Goal: Task Accomplishment & Management: Complete application form

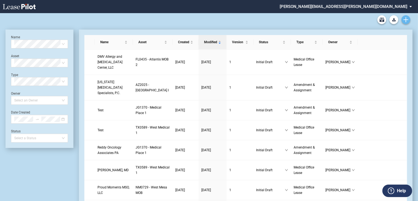
click at [404, 20] on icon "Create new document" at bounding box center [405, 19] width 5 height 5
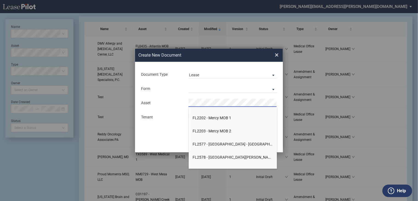
scroll to position [1906, 0]
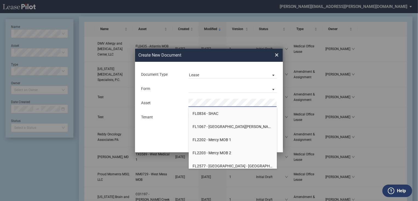
click at [233, 140] on li "FL2202 - Mercy MOB 1" at bounding box center [233, 139] width 88 height 13
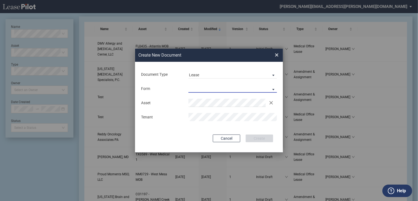
click at [245, 88] on md-select "Medical Office Lease Scottsdale Lease Louisville Lease 1370 Medical Place Lease…" at bounding box center [232, 89] width 88 height 8
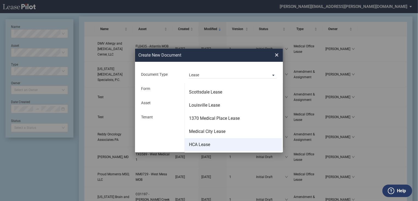
scroll to position [0, 0]
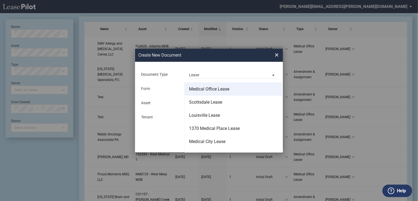
click at [211, 92] on div "Medical Office Lease" at bounding box center [209, 89] width 40 height 6
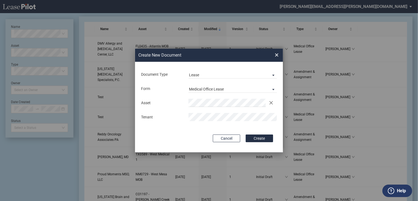
click at [254, 137] on button "Create" at bounding box center [259, 139] width 27 height 8
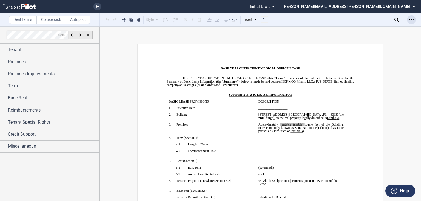
click at [409, 19] on icon "Open Lease options menu" at bounding box center [411, 20] width 4 height 4
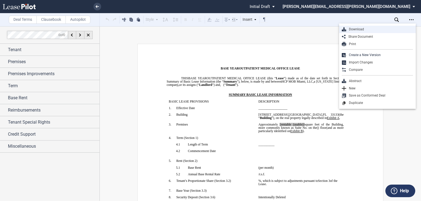
click at [393, 31] on div "Download" at bounding box center [379, 29] width 67 height 5
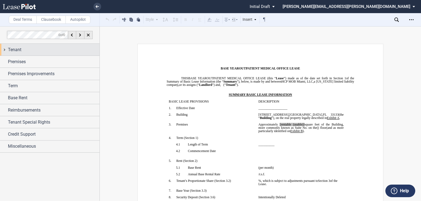
click at [24, 50] on div "Tenant" at bounding box center [53, 50] width 91 height 7
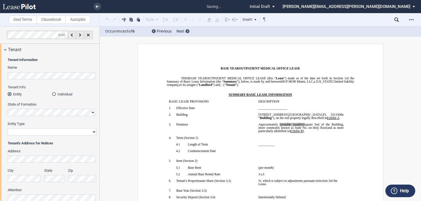
click at [47, 131] on select "Corporation Limited Liability Company General Partnership Limited Partnership O…" at bounding box center [52, 131] width 89 height 7
select select "Other"
click at [8, 128] on select "Corporation Limited Liability Company General Partnership Limited Partnership O…" at bounding box center [52, 131] width 89 height 7
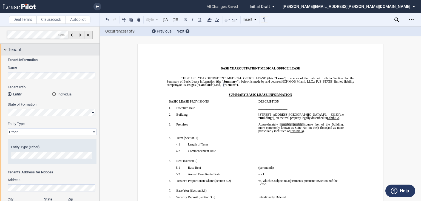
click at [45, 54] on div "Tenant" at bounding box center [49, 50] width 99 height 12
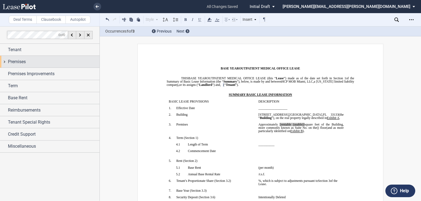
click at [45, 59] on div "Premises" at bounding box center [53, 62] width 91 height 7
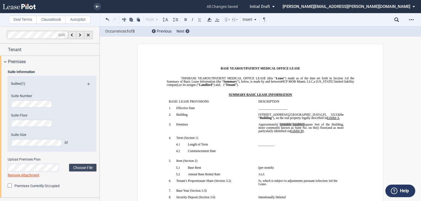
click at [304, 126] on span "[rentable (usable)]" at bounding box center [292, 124] width 25 height 3
click at [49, 61] on div "Premises" at bounding box center [53, 62] width 91 height 7
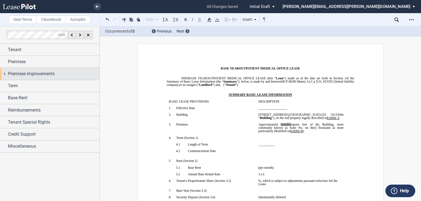
click at [46, 75] on span "Premises Improvements" at bounding box center [31, 74] width 47 height 7
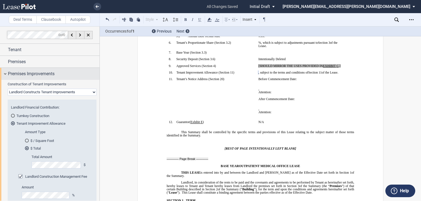
click at [53, 76] on span "Premises Improvements" at bounding box center [31, 74] width 47 height 7
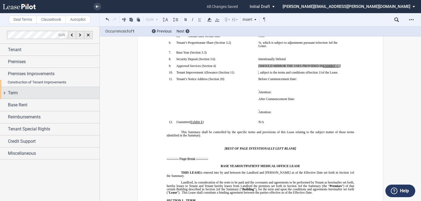
click at [51, 90] on div "Term" at bounding box center [49, 93] width 99 height 12
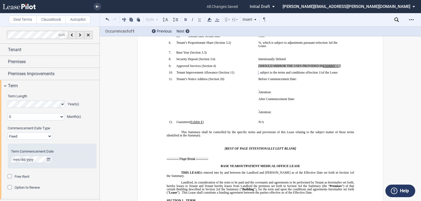
click at [47, 136] on select "Fixed Floating" at bounding box center [30, 136] width 44 height 7
select select "floating"
click at [8, 133] on select "Fixed Floating" at bounding box center [30, 136] width 44 height 7
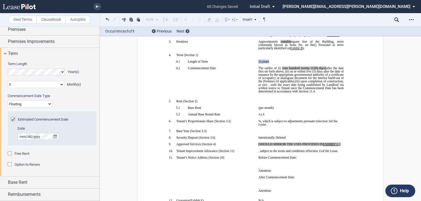
scroll to position [22, 0]
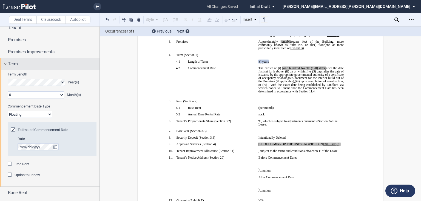
click at [31, 66] on div "Term" at bounding box center [53, 64] width 91 height 7
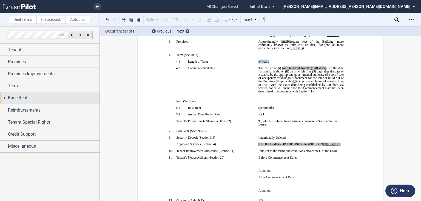
click at [30, 100] on div "Base Rent" at bounding box center [53, 98] width 91 height 7
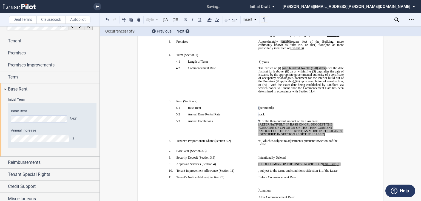
scroll to position [12, 0]
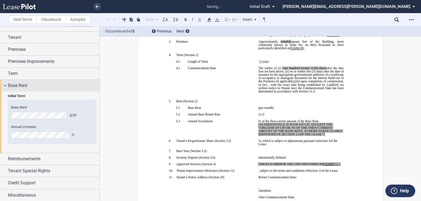
click at [30, 85] on div "Base Rent" at bounding box center [53, 85] width 91 height 7
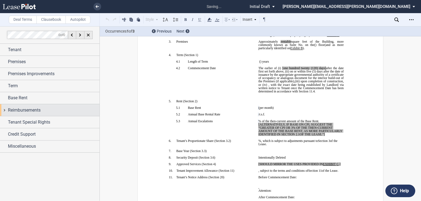
click at [33, 112] on span "Reimbursements" at bounding box center [24, 110] width 33 height 7
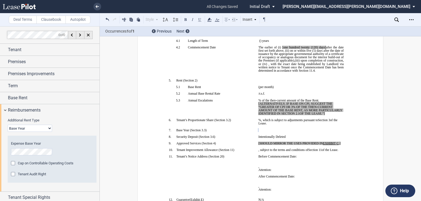
scroll to position [169, 0]
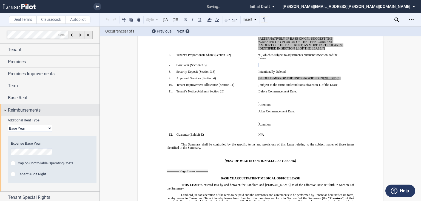
click at [33, 113] on div "Reimbursements" at bounding box center [49, 110] width 99 height 12
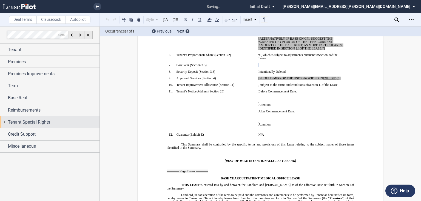
click at [33, 120] on span "Tenant Special Rights" at bounding box center [29, 122] width 42 height 7
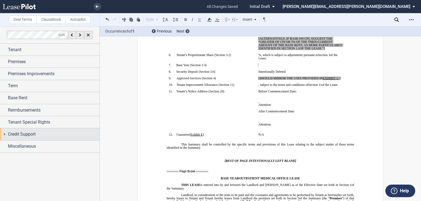
click at [30, 131] on span "Credit Support" at bounding box center [22, 134] width 28 height 7
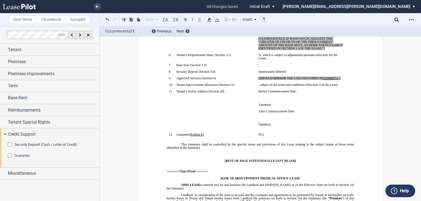
click at [10, 144] on div "Security Deposit (Cash / Letter of Credit)" at bounding box center [10, 145] width 5 height 5
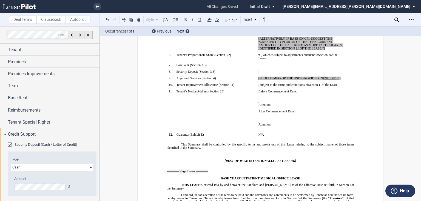
scroll to position [26, 0]
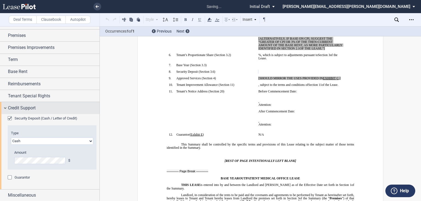
click at [24, 109] on span "Credit Support" at bounding box center [22, 108] width 28 height 7
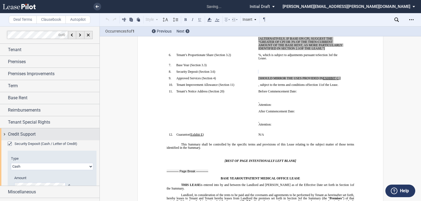
scroll to position [0, 0]
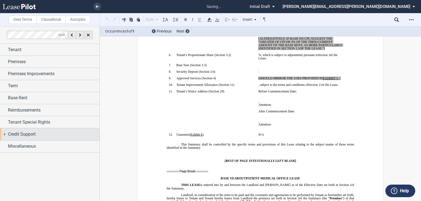
click at [27, 137] on span "Credit Support" at bounding box center [22, 134] width 28 height 7
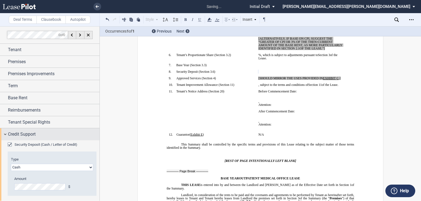
click at [27, 137] on span "Credit Support" at bounding box center [22, 134] width 28 height 7
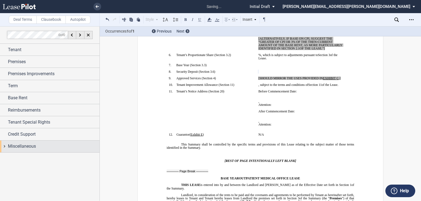
click at [27, 142] on div "Miscellaneous" at bounding box center [49, 147] width 99 height 12
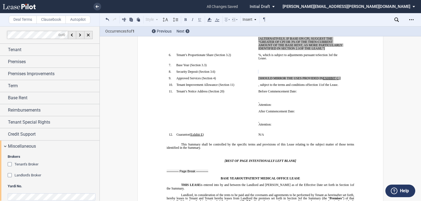
scroll to position [8, 0]
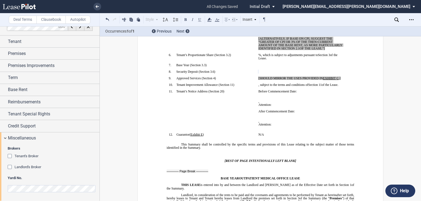
click at [11, 166] on div "Landlord's Broker" at bounding box center [10, 167] width 5 height 5
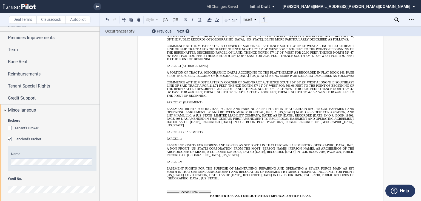
scroll to position [37, 0]
click at [39, 110] on div "Miscellaneous" at bounding box center [53, 109] width 91 height 7
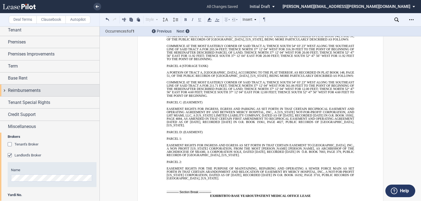
scroll to position [0, 0]
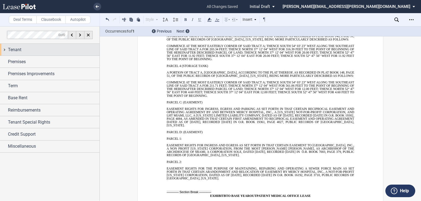
click at [36, 50] on div "Tenant" at bounding box center [53, 50] width 91 height 7
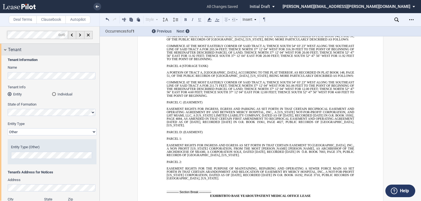
click at [25, 51] on div "Tenant" at bounding box center [53, 50] width 91 height 7
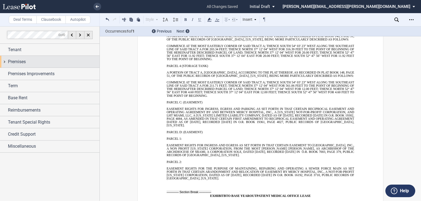
click at [26, 59] on div "Premises" at bounding box center [53, 62] width 91 height 7
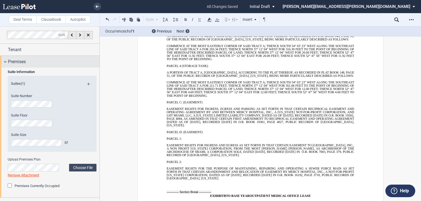
click at [21, 64] on span "Premises" at bounding box center [17, 62] width 18 height 7
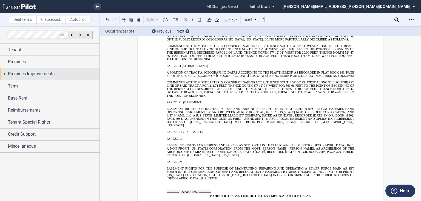
click at [21, 71] on span "Premises Improvements" at bounding box center [31, 74] width 47 height 7
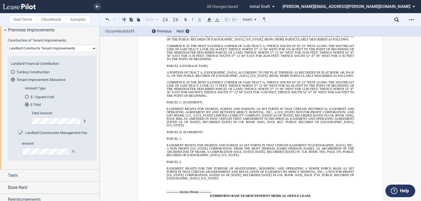
scroll to position [22, 0]
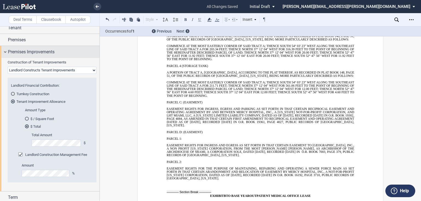
click at [22, 49] on span "Premises Improvements" at bounding box center [31, 52] width 47 height 7
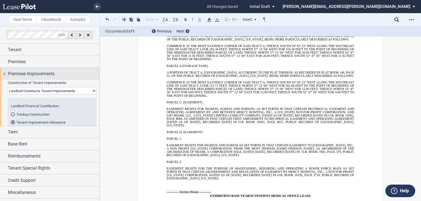
scroll to position [0, 0]
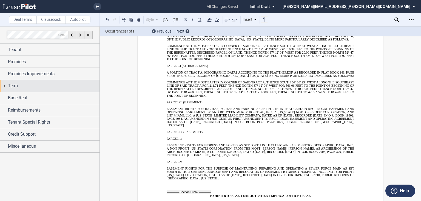
click at [21, 85] on div "Term" at bounding box center [53, 86] width 91 height 7
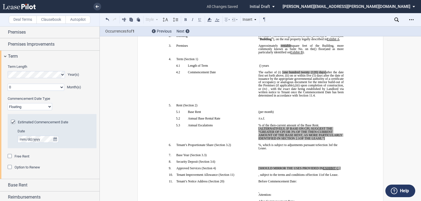
scroll to position [22, 0]
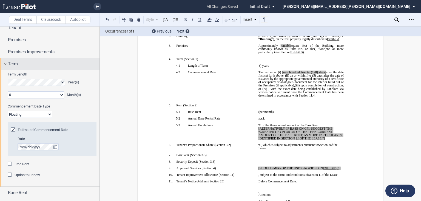
click at [22, 64] on div "Term" at bounding box center [53, 64] width 91 height 7
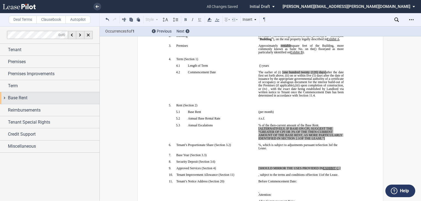
click at [22, 95] on span "Base Rent" at bounding box center [17, 98] width 19 height 7
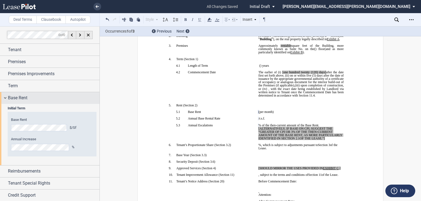
click at [36, 100] on div "Base Rent" at bounding box center [53, 98] width 91 height 7
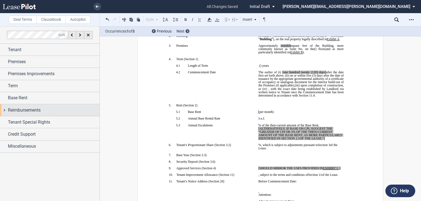
click at [28, 110] on span "Reimbursements" at bounding box center [24, 110] width 33 height 7
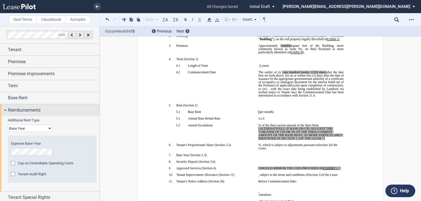
click at [27, 112] on span "Reimbursements" at bounding box center [24, 110] width 33 height 7
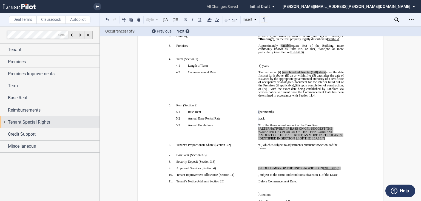
click at [26, 122] on span "Tenant Special Rights" at bounding box center [29, 122] width 42 height 7
click at [25, 122] on span "Tenant Special Rights" at bounding box center [29, 122] width 42 height 7
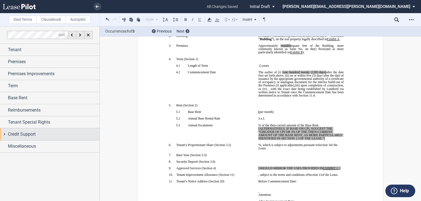
click at [23, 133] on span "Credit Support" at bounding box center [22, 134] width 28 height 7
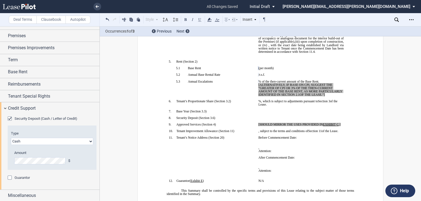
scroll to position [26, 0]
click at [20, 109] on span "Credit Support" at bounding box center [22, 108] width 28 height 7
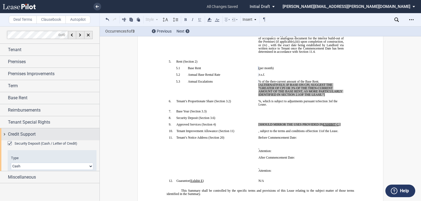
scroll to position [0, 0]
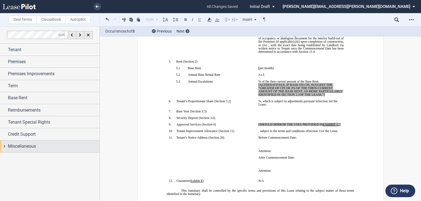
click at [18, 147] on span "Miscellaneous" at bounding box center [22, 146] width 28 height 7
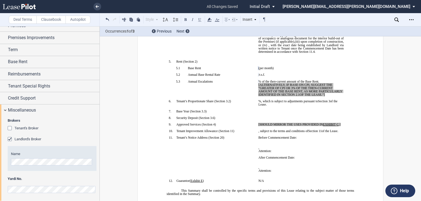
scroll to position [37, 0]
click at [43, 115] on div "Miscellaneous Brokers Tenant's Broker Name Landlord's Broker Name Yardi No." at bounding box center [49, 153] width 99 height 98
click at [41, 109] on div "Miscellaneous" at bounding box center [53, 109] width 91 height 7
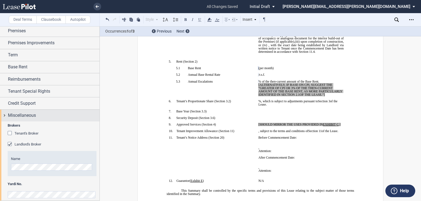
scroll to position [0, 0]
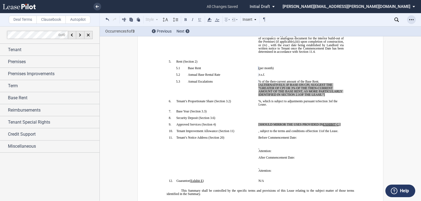
click at [413, 17] on div "Open Lease options menu" at bounding box center [411, 19] width 9 height 9
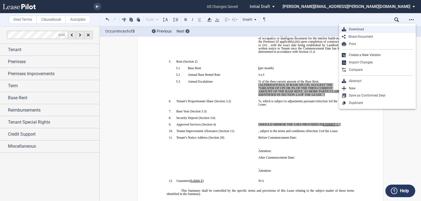
click at [377, 27] on div "Download" at bounding box center [379, 29] width 67 height 5
